Goal: Task Accomplishment & Management: Complete application form

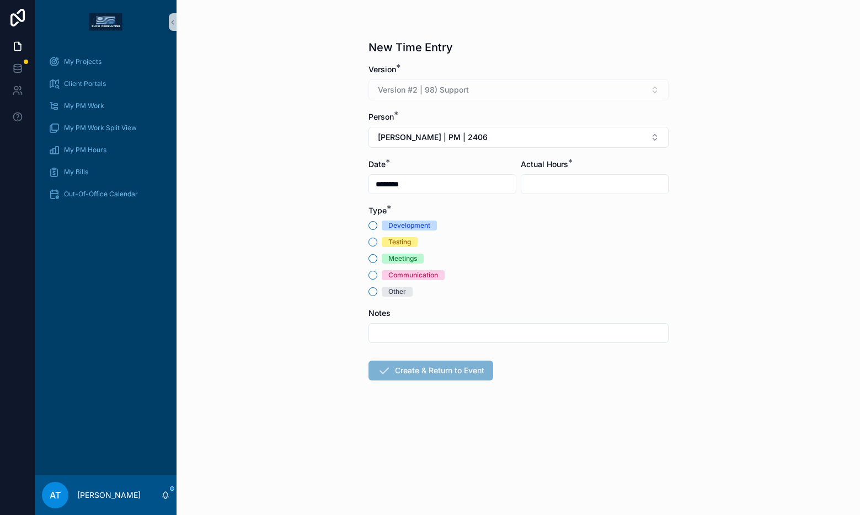
click at [396, 275] on div "Communication" at bounding box center [413, 275] width 50 height 10
click at [377, 275] on button "Communication" at bounding box center [372, 275] width 9 height 9
click at [471, 142] on span "[PERSON_NAME] | PM | 2406" at bounding box center [433, 137] width 110 height 11
click at [483, 201] on div "[PERSON_NAME] | PM | 2508" at bounding box center [518, 200] width 294 height 18
click at [542, 180] on input "scrollable content" at bounding box center [594, 183] width 147 height 15
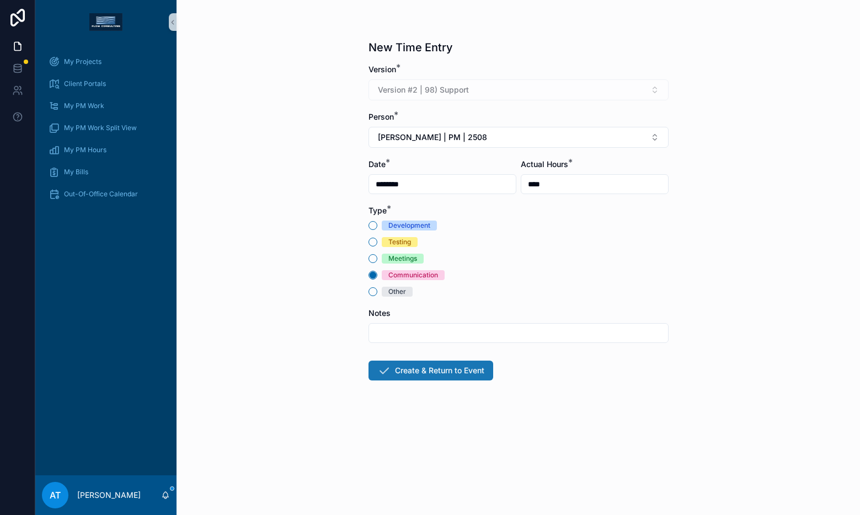
type input "****"
click at [449, 373] on button "Create & Return to Event" at bounding box center [430, 371] width 125 height 20
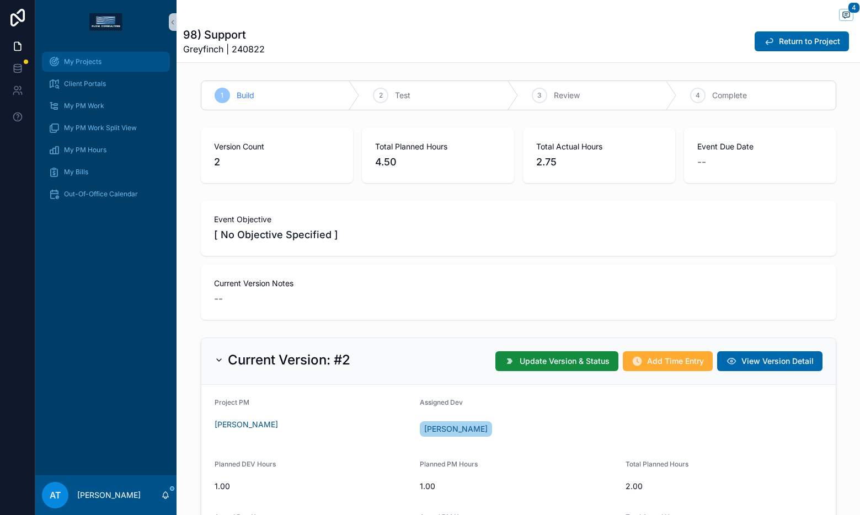
click at [94, 60] on span "My Projects" at bounding box center [82, 61] width 37 height 9
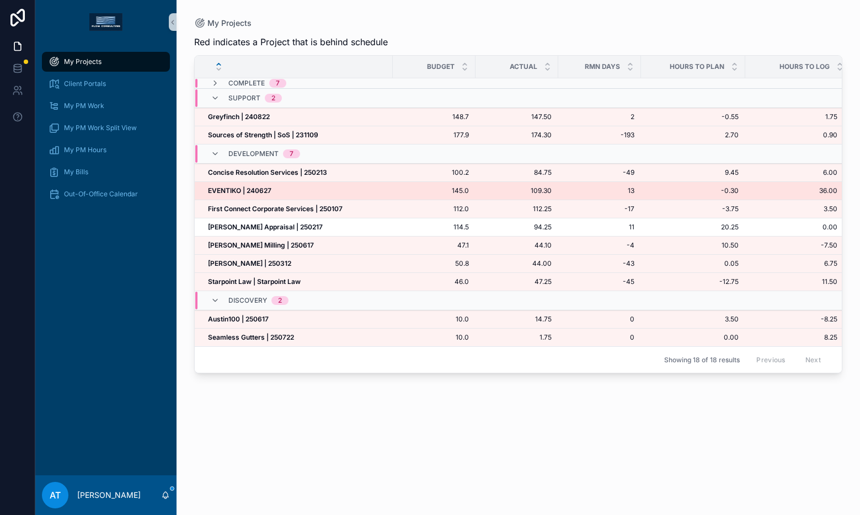
click at [345, 192] on div "EVENTIKO | 240627 EVENTIKO | 240627" at bounding box center [297, 190] width 178 height 9
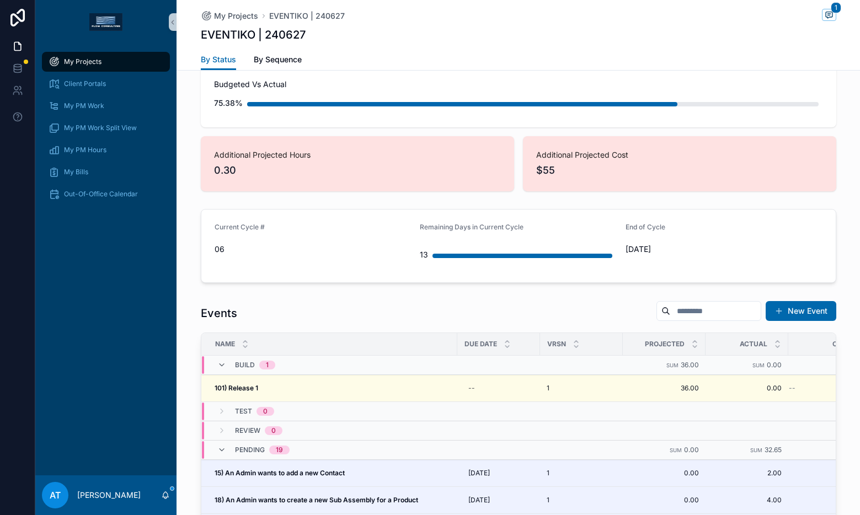
scroll to position [861, 0]
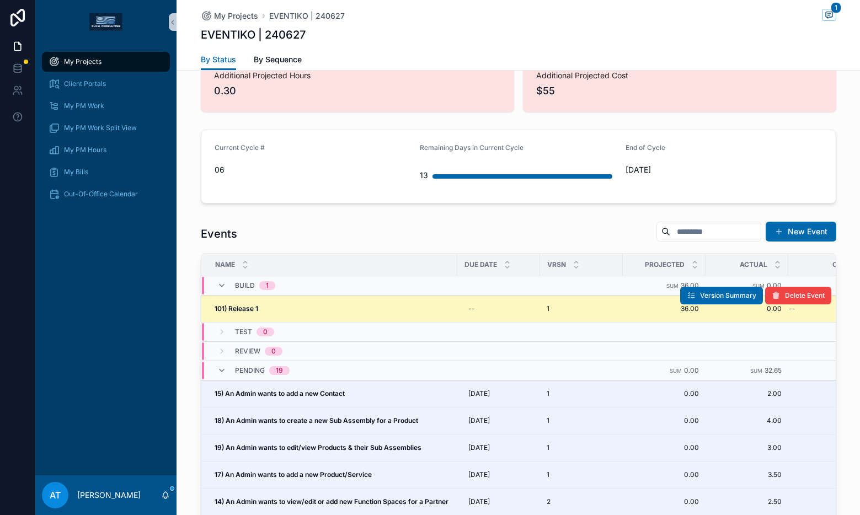
click at [363, 312] on div "101) Release 1 101) Release 1" at bounding box center [333, 308] width 236 height 9
